Goal: Task Accomplishment & Management: Use online tool/utility

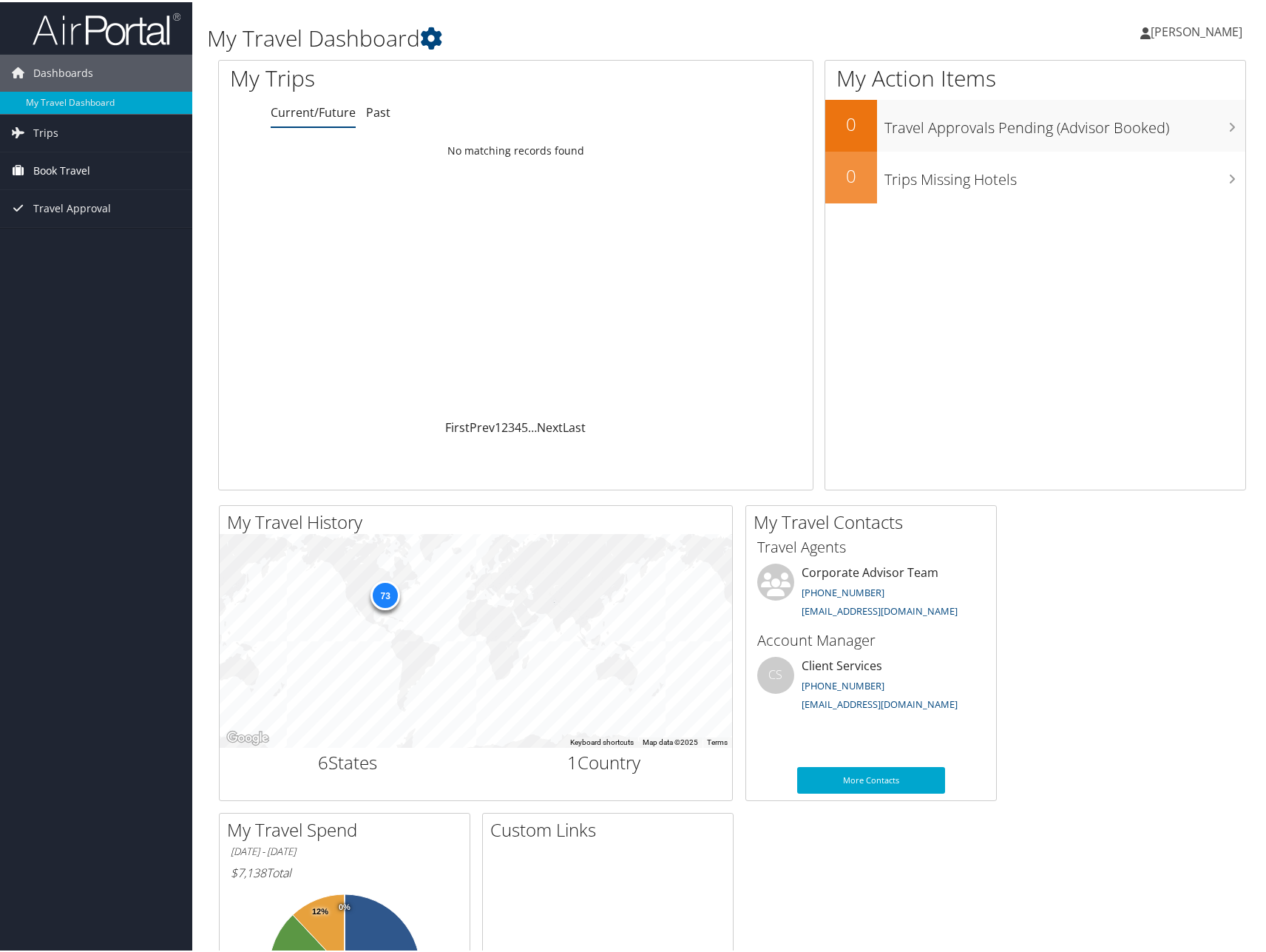
click at [54, 165] on span "Book Travel" at bounding box center [61, 169] width 57 height 37
click at [63, 192] on link "Agent Booking Request" at bounding box center [96, 198] width 192 height 22
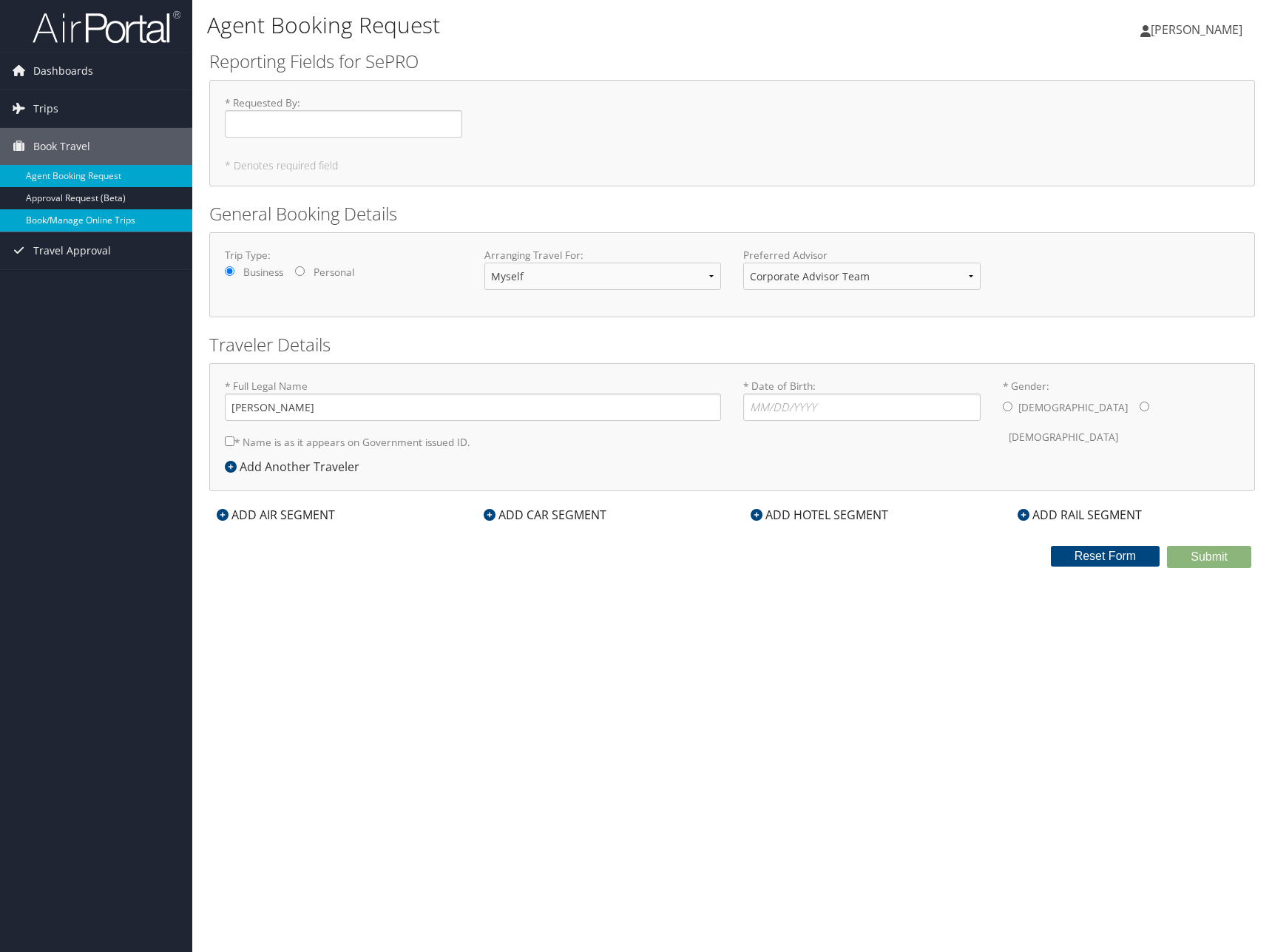
click at [61, 222] on link "Book/Manage Online Trips" at bounding box center [96, 220] width 192 height 22
